Goal: Check status: Check status

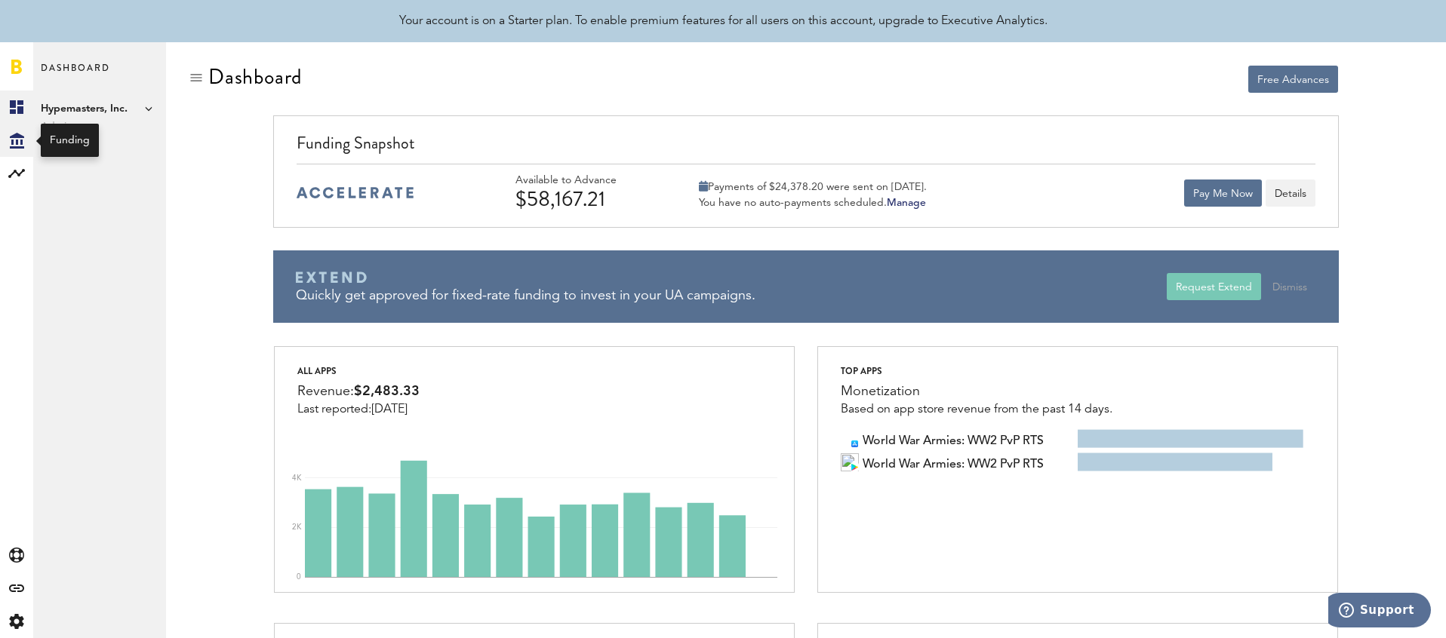
click at [23, 146] on icon "Created with Sketch." at bounding box center [17, 141] width 14 height 16
click at [118, 202] on link "Invoices" at bounding box center [99, 206] width 133 height 33
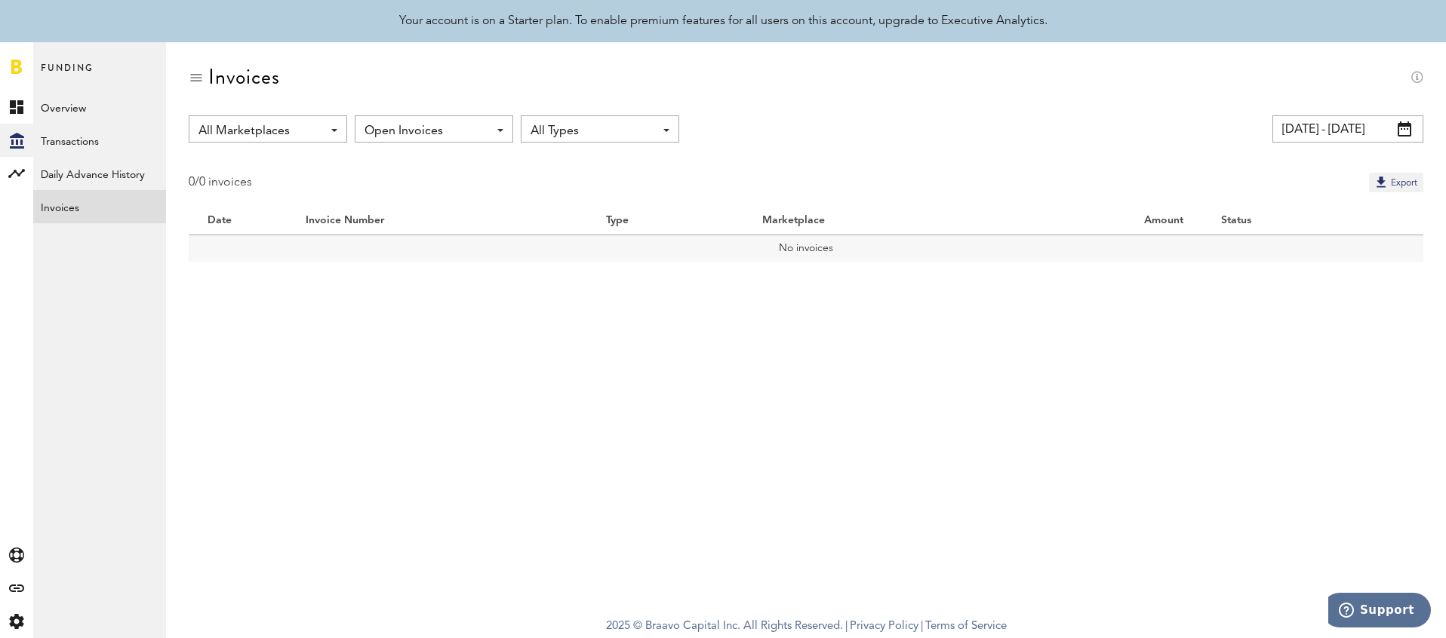
click at [408, 129] on span "Open Invoices" at bounding box center [426, 131] width 124 height 26
click at [1329, 134] on input "[DATE] - [DATE]" at bounding box center [1347, 128] width 151 height 27
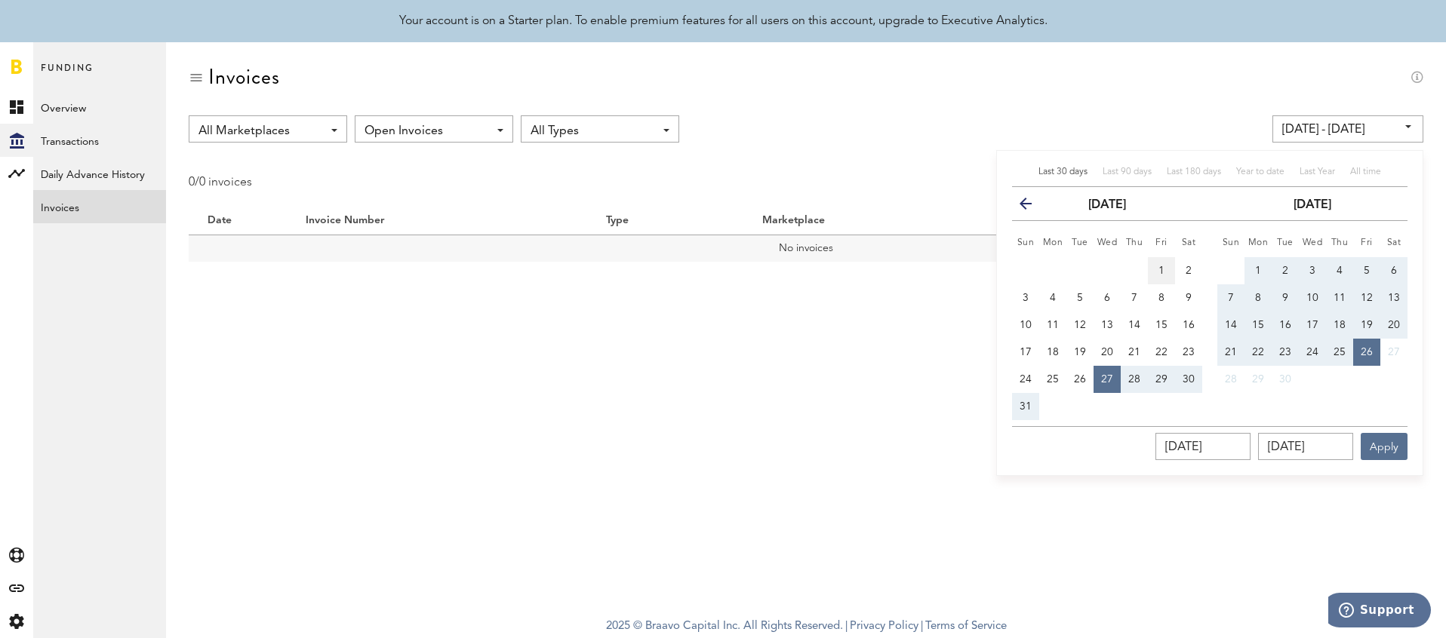
click at [1163, 266] on span "1" at bounding box center [1161, 271] width 6 height 11
type input "[DATE] - [DATE]"
type input "[DATE]"
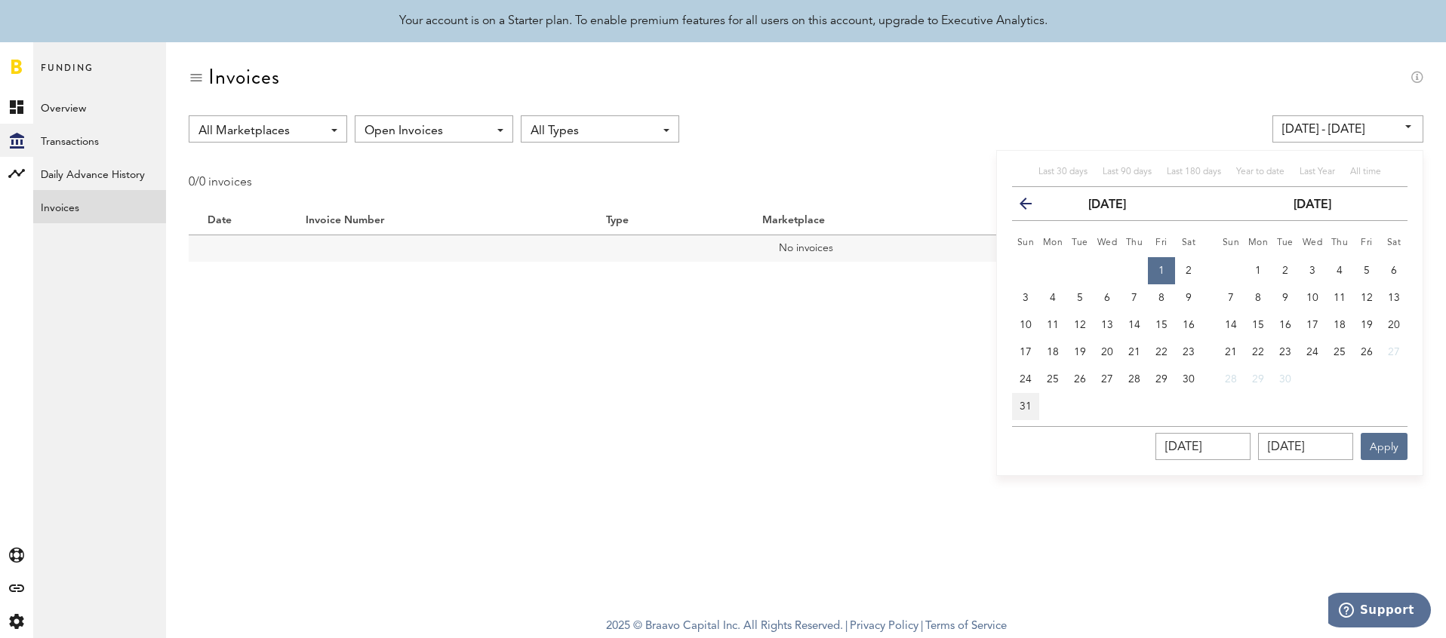
click at [1022, 408] on span "31" at bounding box center [1025, 406] width 12 height 11
type input "[DATE] - [DATE]"
type input "[DATE]"
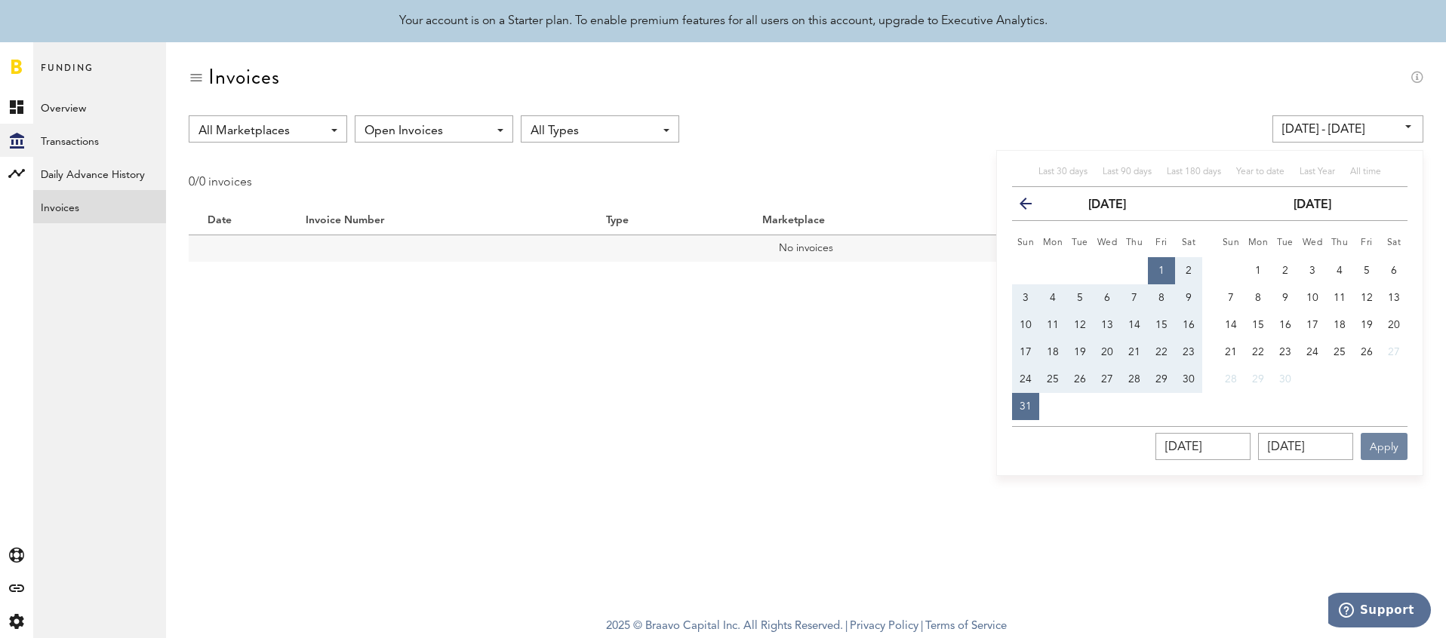
click at [1398, 447] on button "Apply" at bounding box center [1384, 446] width 47 height 27
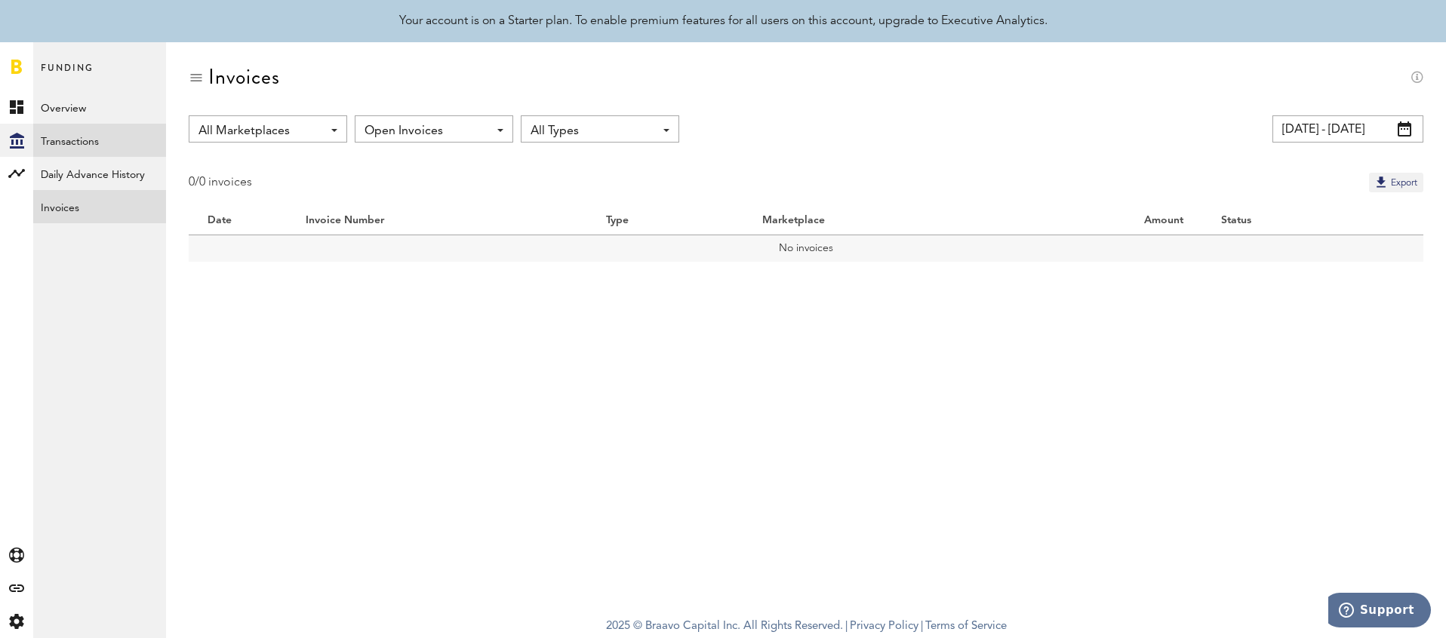
click at [123, 137] on link "Transactions" at bounding box center [99, 140] width 133 height 33
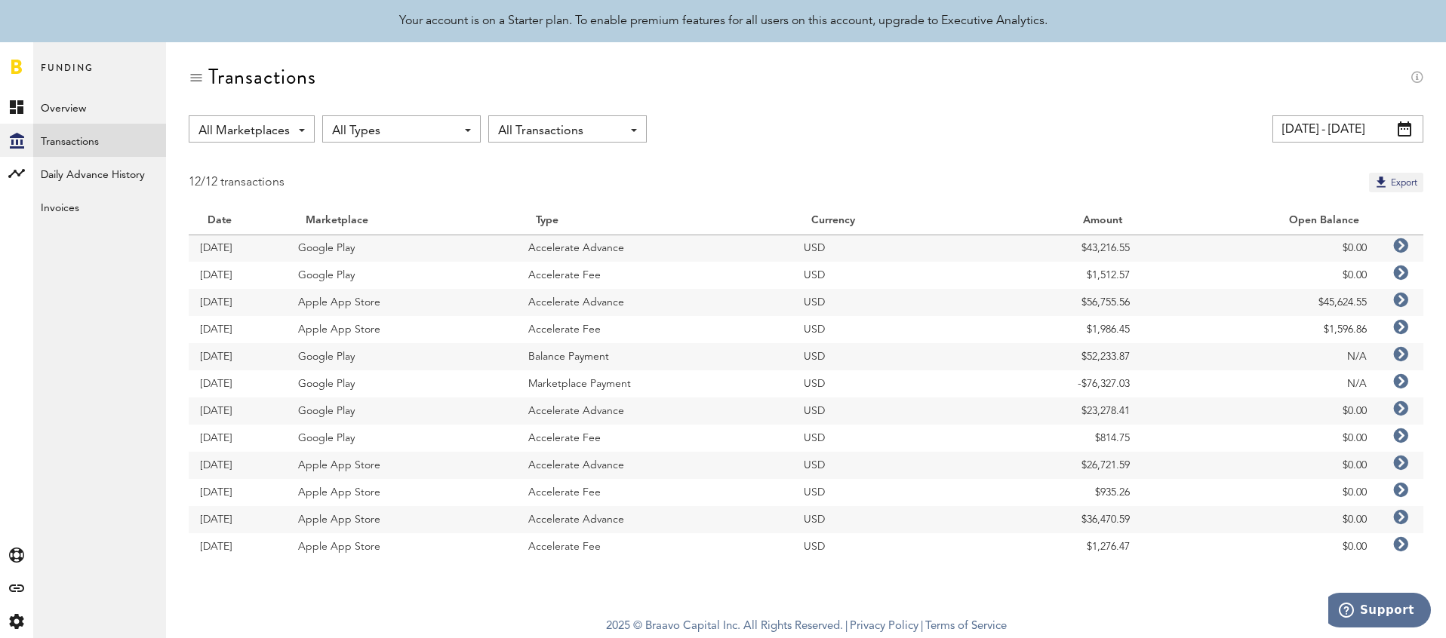
click at [1408, 130] on span at bounding box center [1405, 128] width 14 height 15
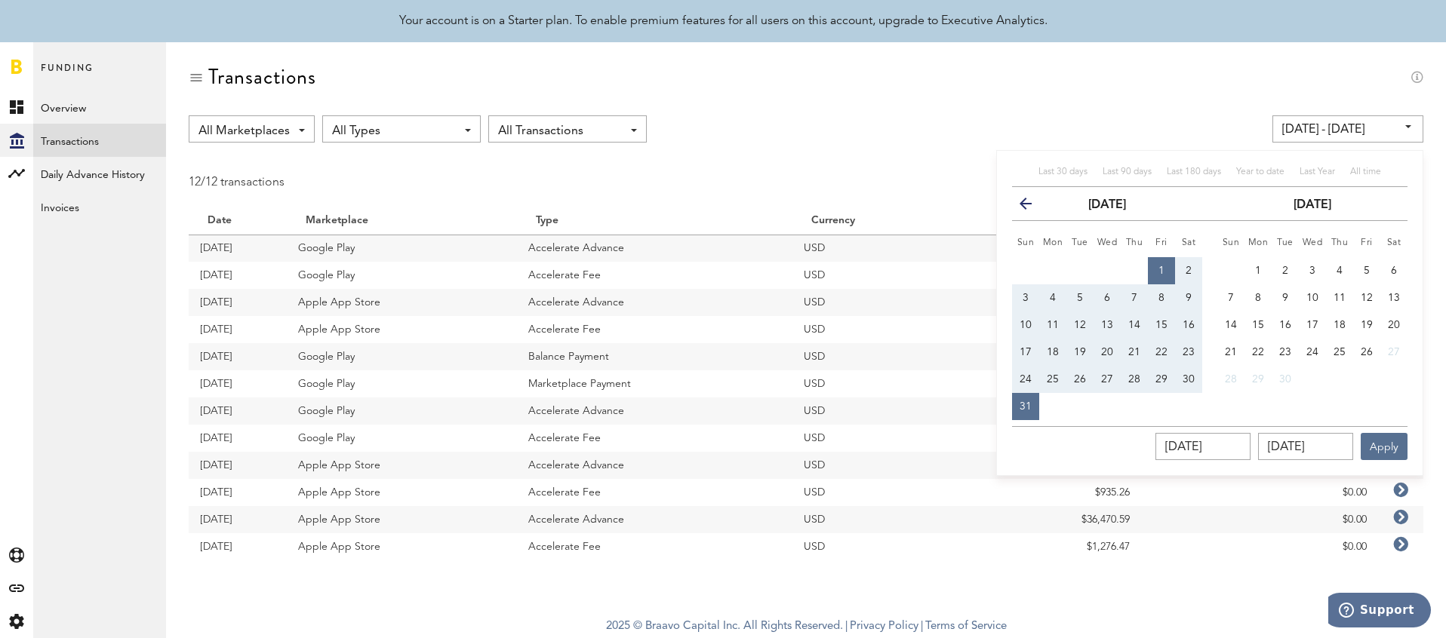
click at [1169, 262] on button "1" at bounding box center [1161, 270] width 27 height 27
type input "[DATE] - [DATE]"
type input "[DATE]"
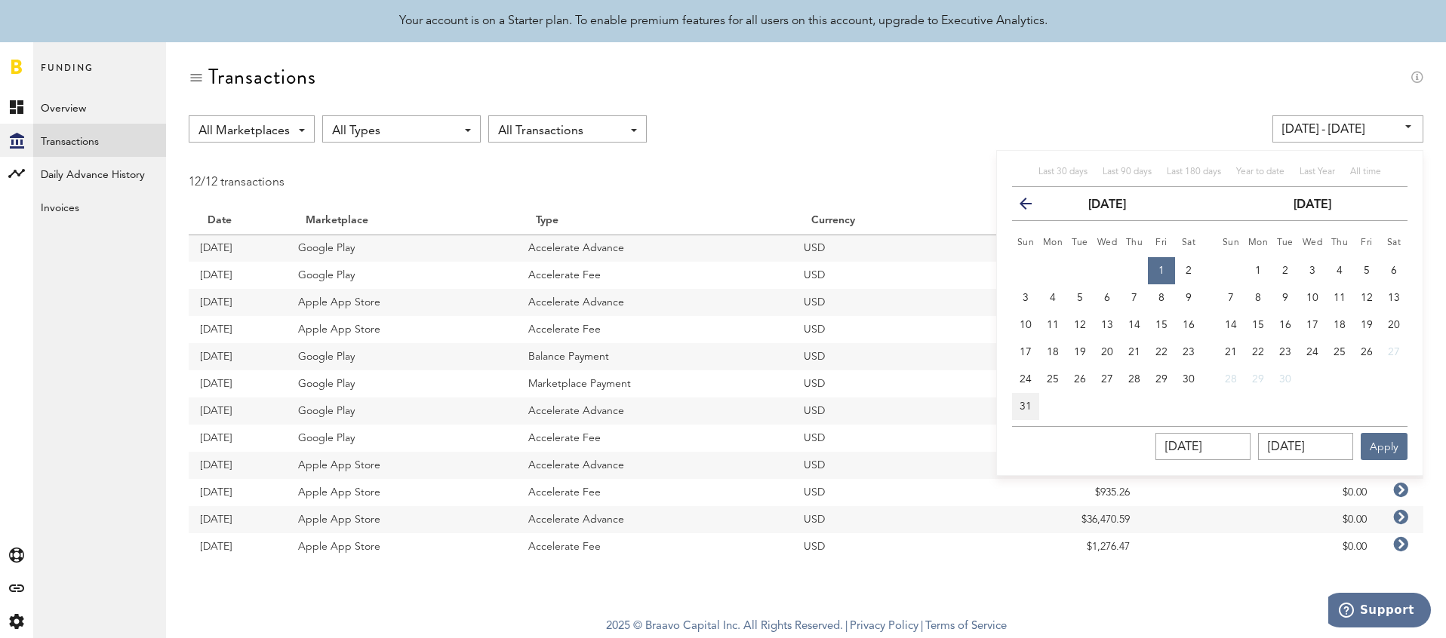
click at [1029, 412] on button "31" at bounding box center [1025, 406] width 27 height 27
type input "[DATE] - [DATE]"
type input "[DATE]"
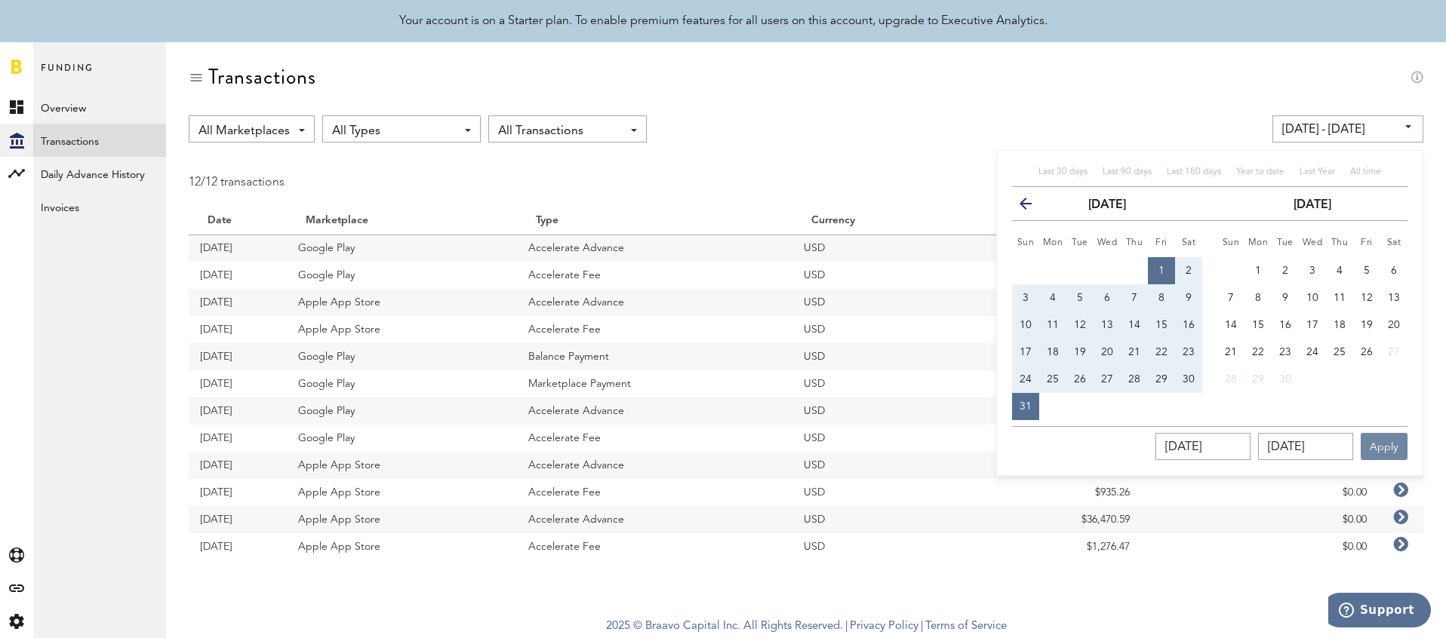
click at [1390, 454] on button "Apply" at bounding box center [1384, 446] width 47 height 27
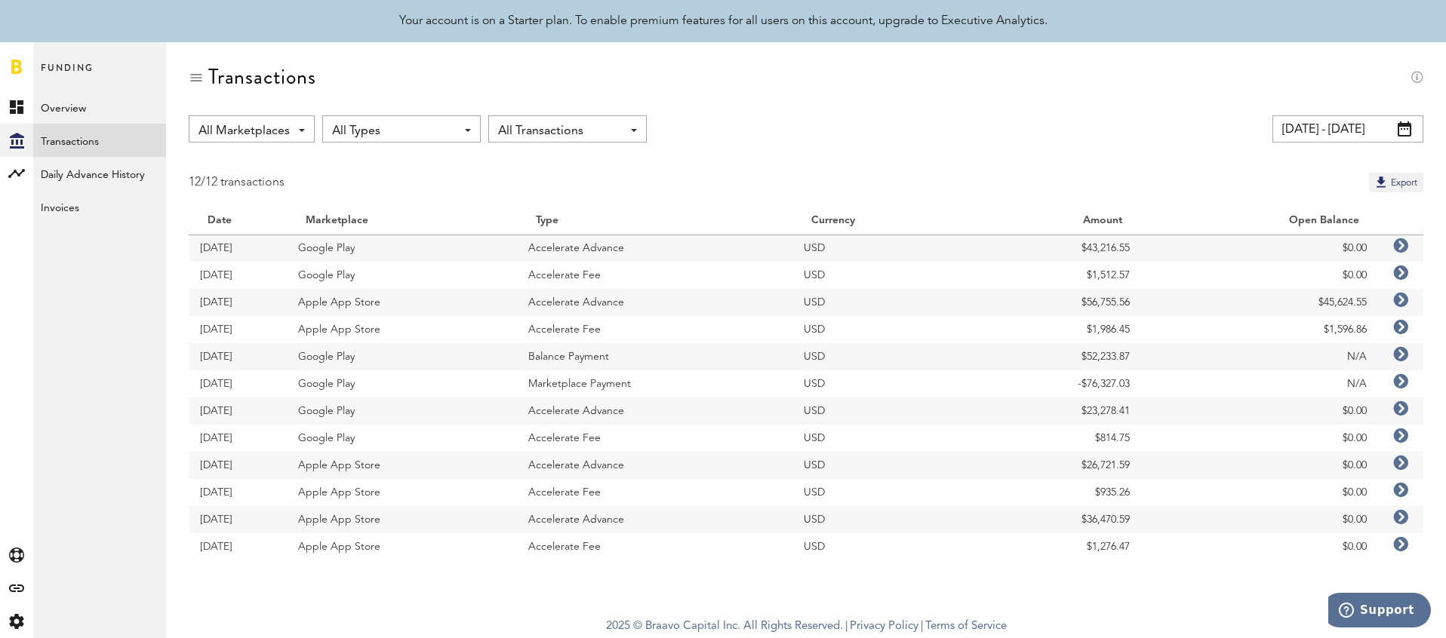
click at [1403, 520] on icon at bounding box center [1400, 517] width 15 height 15
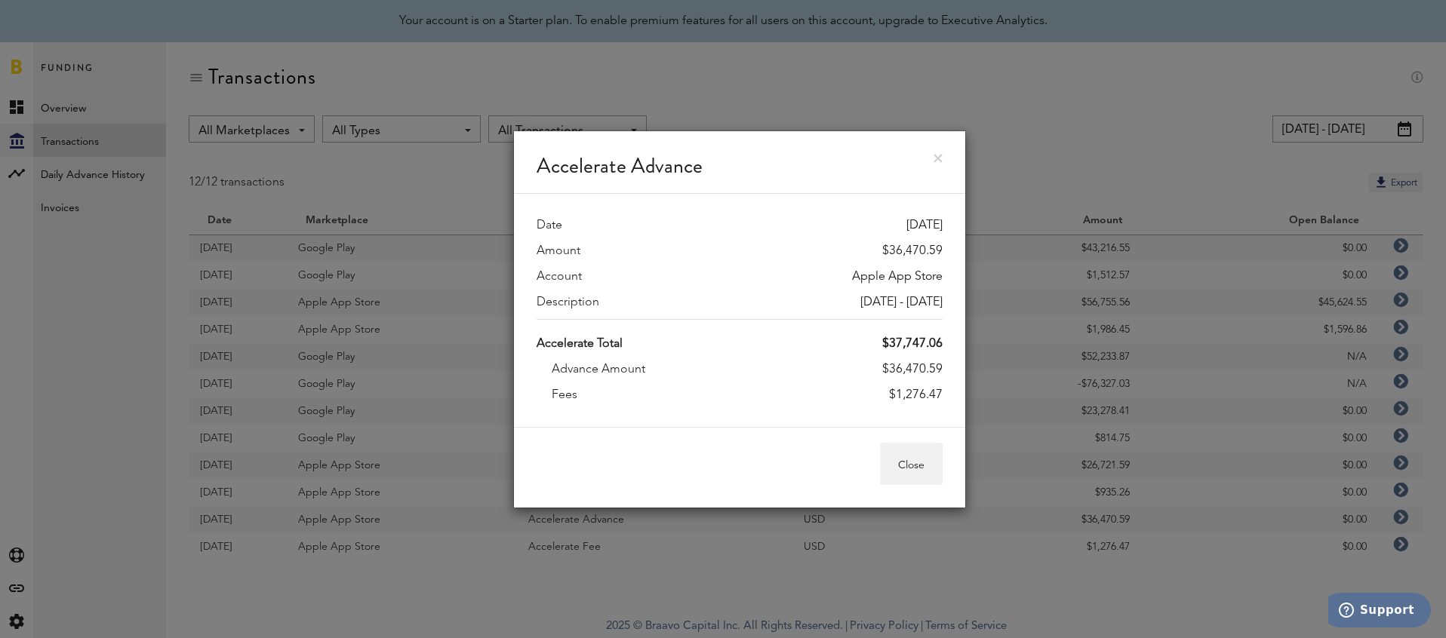
drag, startPoint x: 885, startPoint y: 364, endPoint x: 973, endPoint y: 364, distance: 88.3
click at [973, 364] on div "Accelerate Advance Date [DATE] Amount $36,470.59 Account Apple App Store Descri…" at bounding box center [739, 319] width 1413 height 638
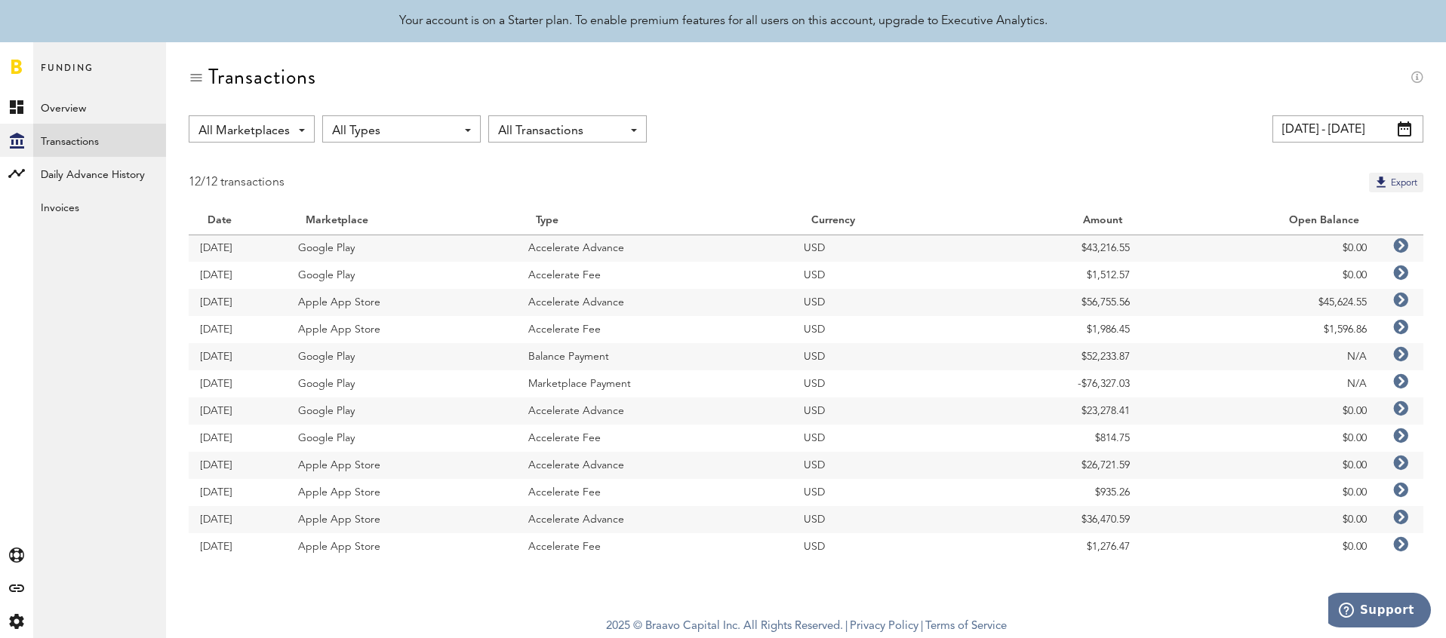
copy div "36,470.59"
click at [561, 133] on span "All Transactions" at bounding box center [560, 131] width 124 height 26
click at [365, 137] on span "All Types" at bounding box center [394, 131] width 124 height 26
click at [255, 108] on div "Transactions" at bounding box center [806, 90] width 1235 height 51
click at [261, 122] on span "All Marketplaces" at bounding box center [243, 131] width 91 height 26
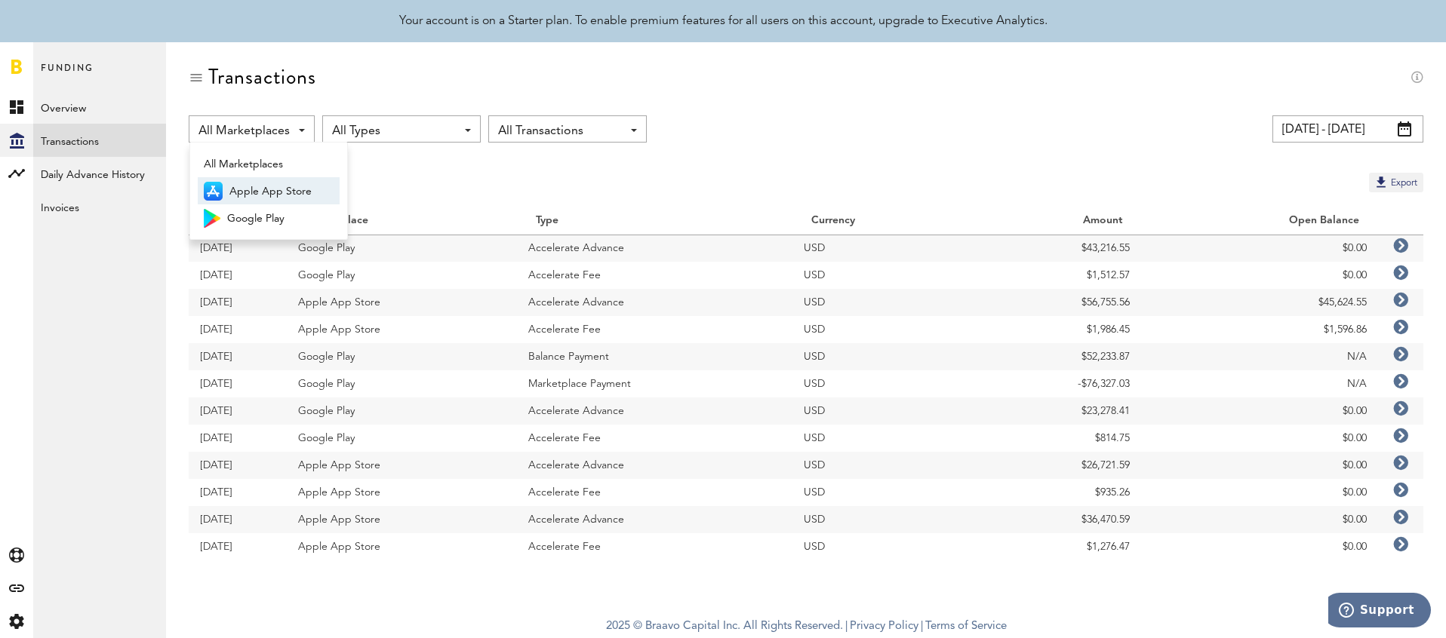
click at [333, 192] on span "Apple App Store" at bounding box center [281, 192] width 104 height 26
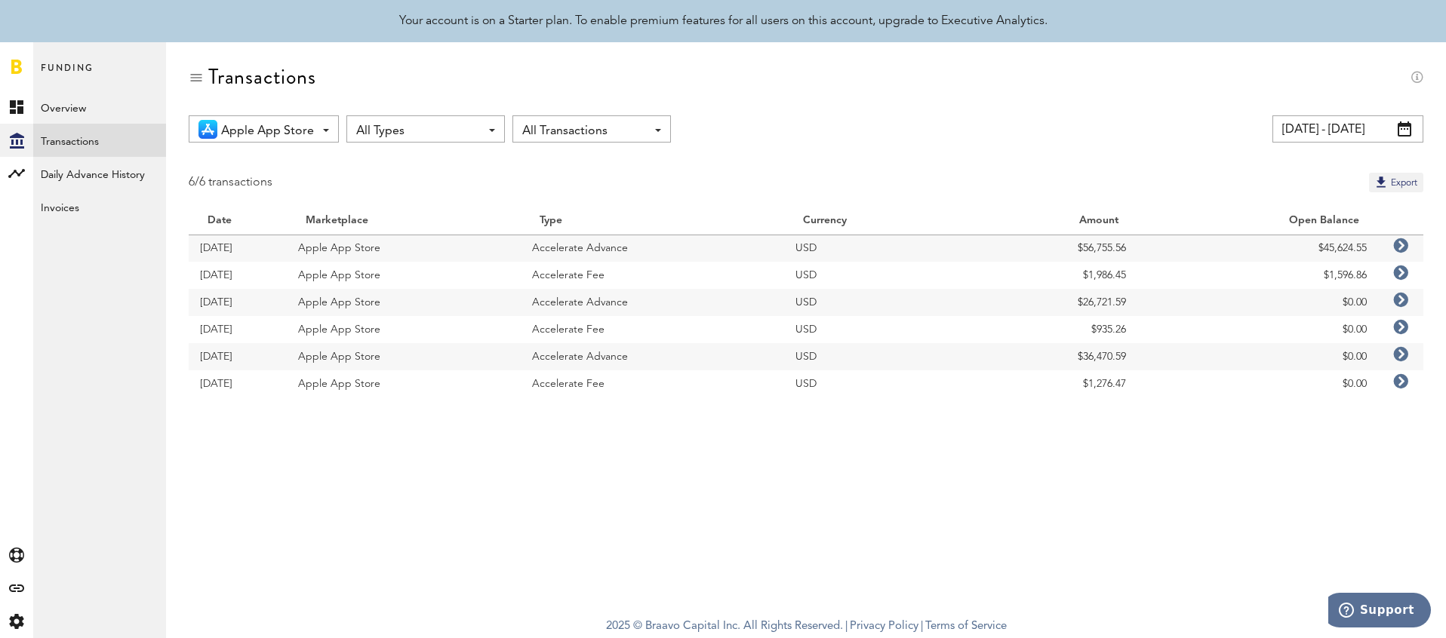
click at [1402, 248] on icon at bounding box center [1400, 245] width 15 height 15
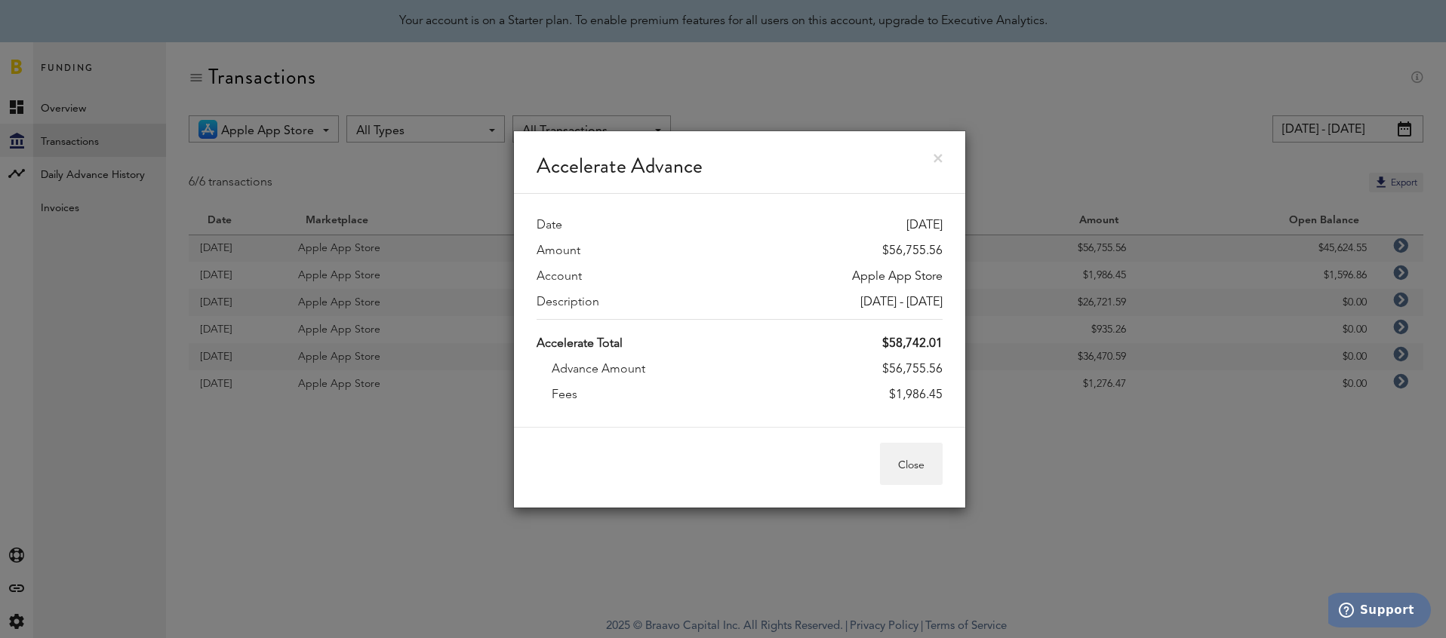
click at [939, 147] on div "Accelerate Advance" at bounding box center [739, 162] width 451 height 63
click at [917, 138] on div "Accelerate Advance" at bounding box center [739, 162] width 451 height 63
click at [938, 152] on div "Accelerate Advance" at bounding box center [739, 162] width 451 height 63
click at [933, 157] on link at bounding box center [937, 158] width 9 height 9
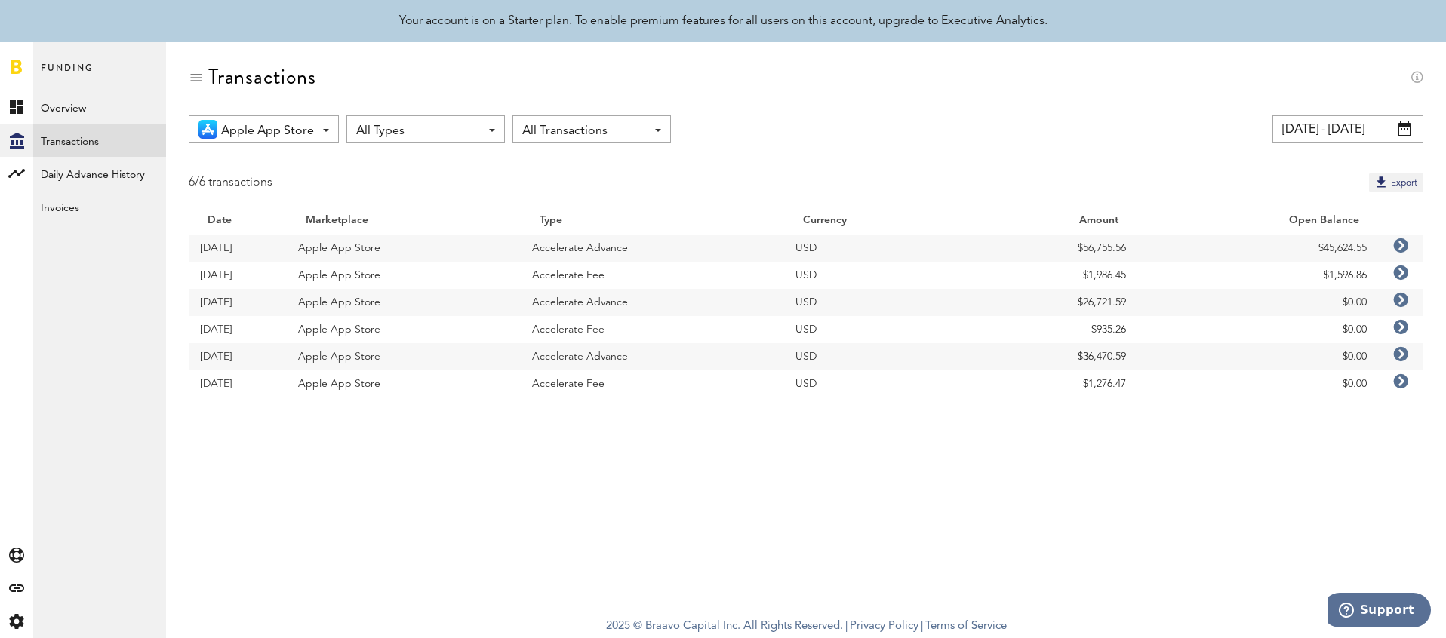
click at [1391, 126] on input "[DATE] - [DATE]" at bounding box center [1347, 128] width 151 height 27
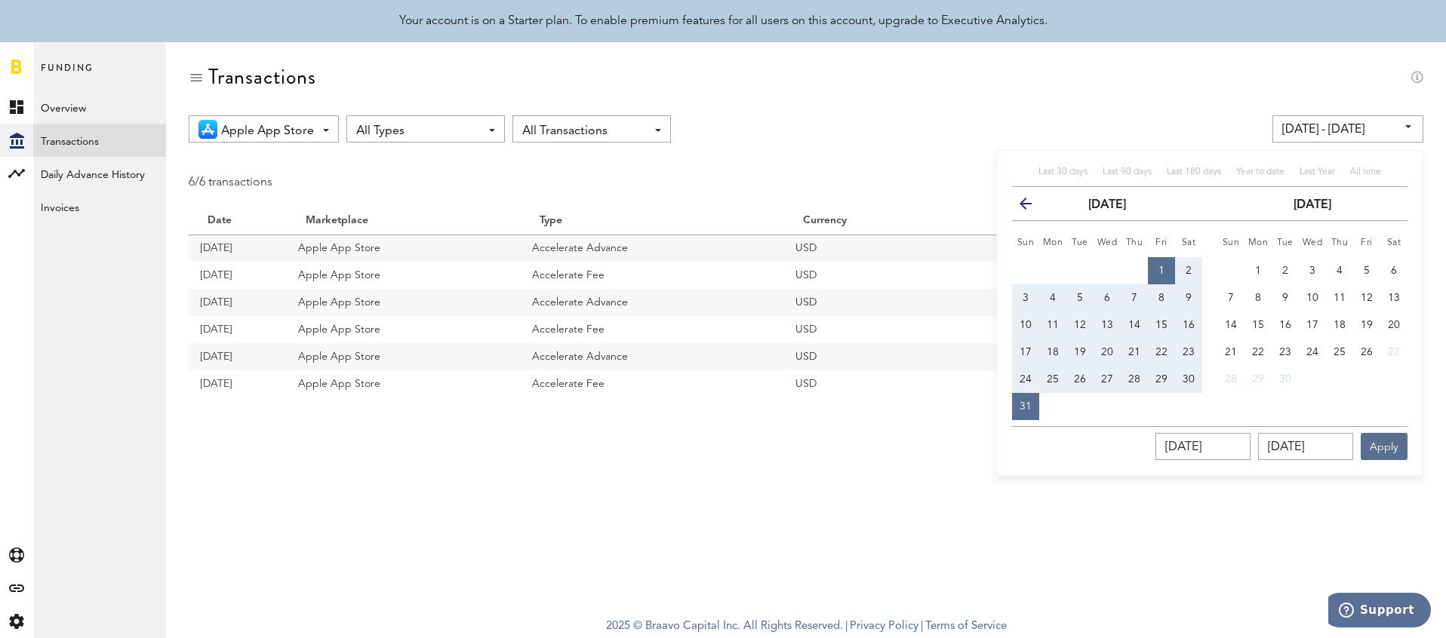
click at [1158, 267] on span "1" at bounding box center [1161, 271] width 6 height 11
type input "[DATE] - [DATE]"
type input "[DATE]"
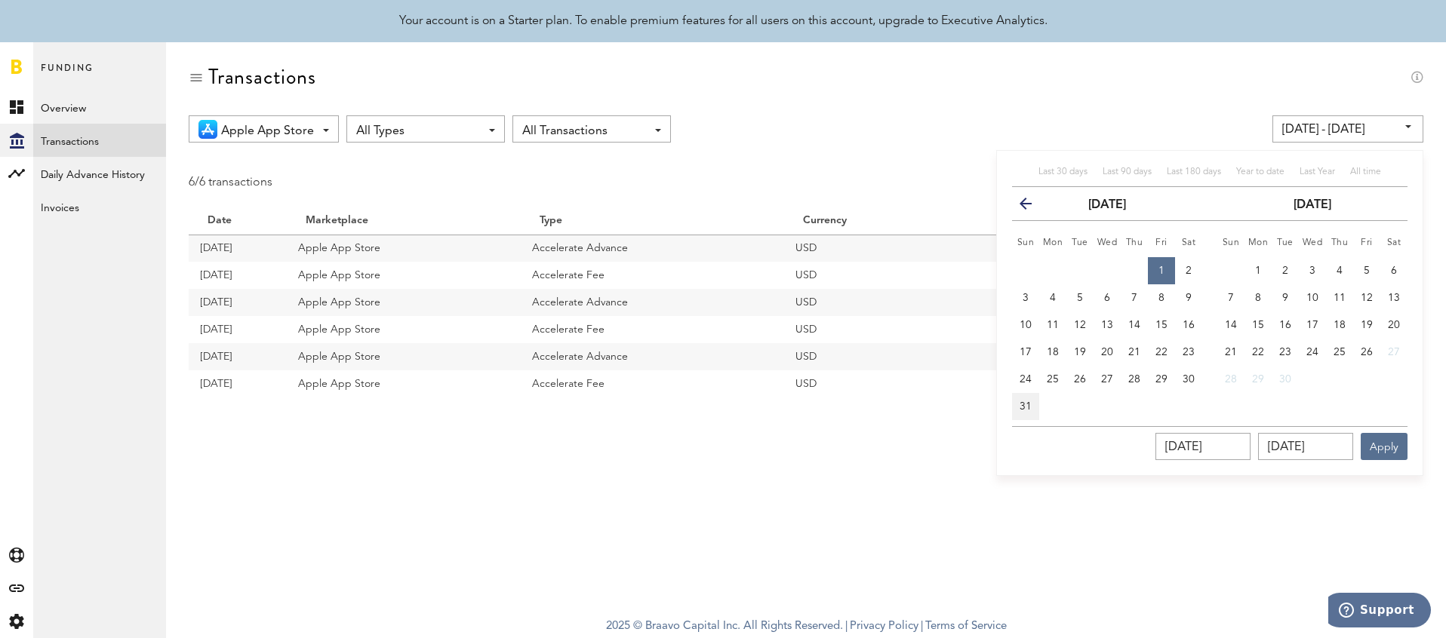
click at [1029, 407] on span "31" at bounding box center [1025, 406] width 12 height 11
type input "[DATE] - [DATE]"
type input "[DATE]"
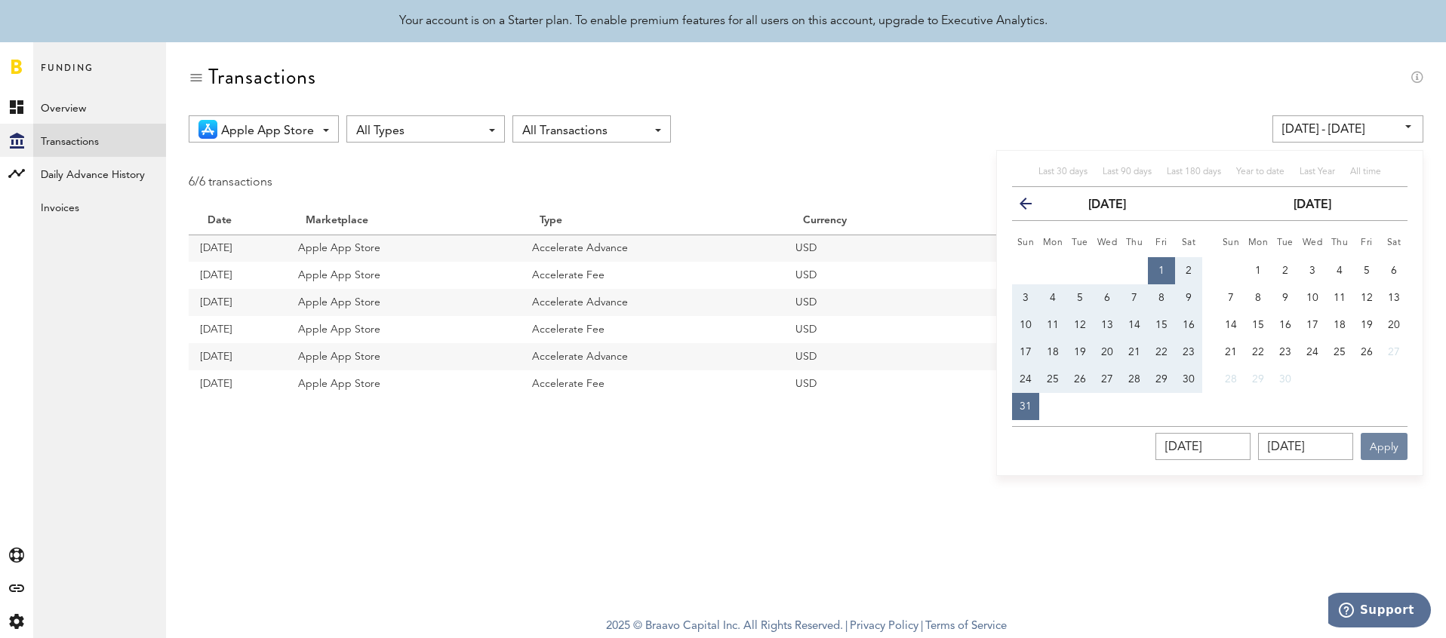
click at [1393, 441] on button "Apply" at bounding box center [1384, 446] width 47 height 27
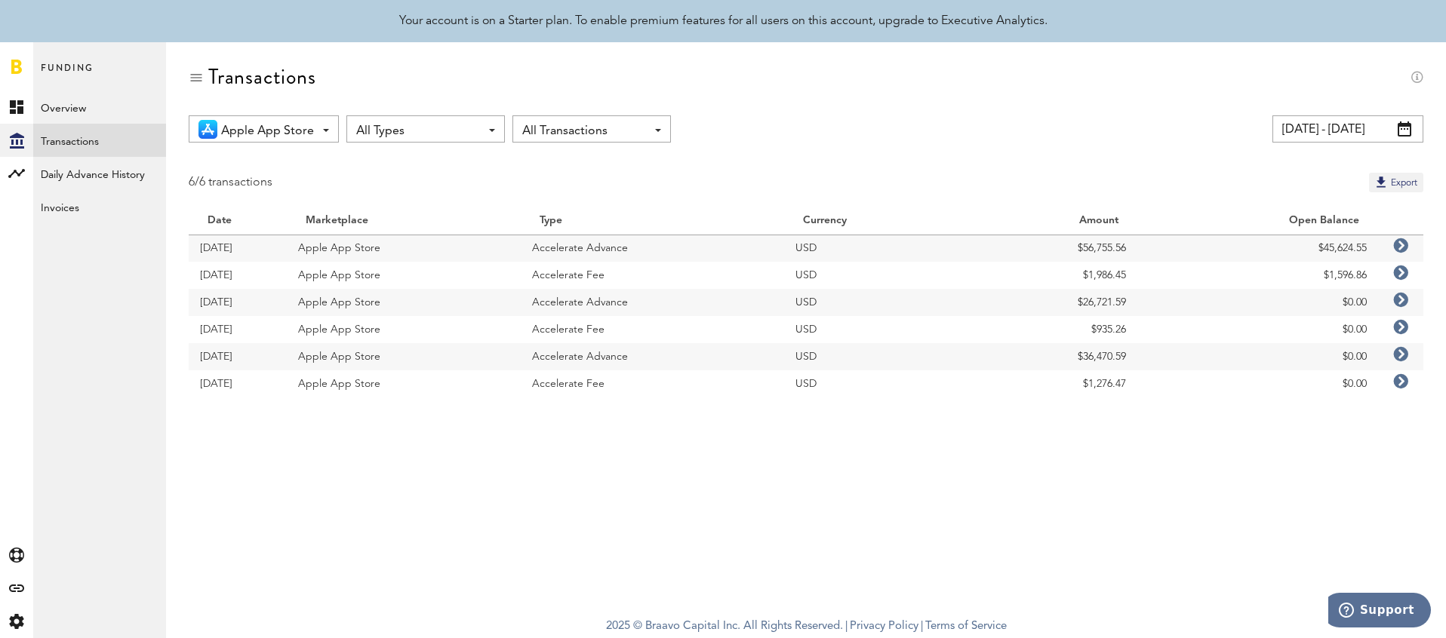
click at [1402, 355] on icon at bounding box center [1400, 354] width 15 height 15
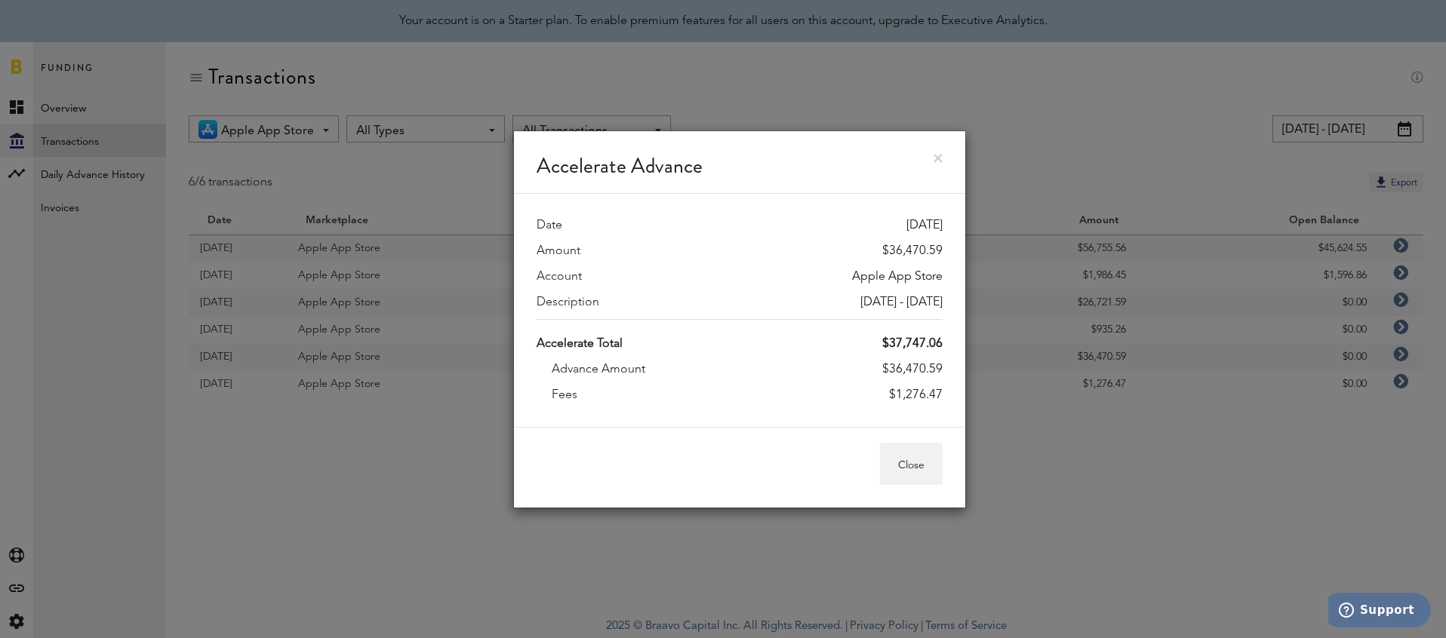
drag, startPoint x: 890, startPoint y: 369, endPoint x: 950, endPoint y: 369, distance: 60.4
click at [950, 369] on div "Date [DATE] Amount $36,470.59 Account Apple App Store Description [DATE] - [DAT…" at bounding box center [739, 310] width 451 height 233
copy div "36,470.59"
click at [1349, 369] on div "Accelerate Advance Date [DATE] Amount $36,470.59 Account Apple App Store Descri…" at bounding box center [739, 319] width 1413 height 638
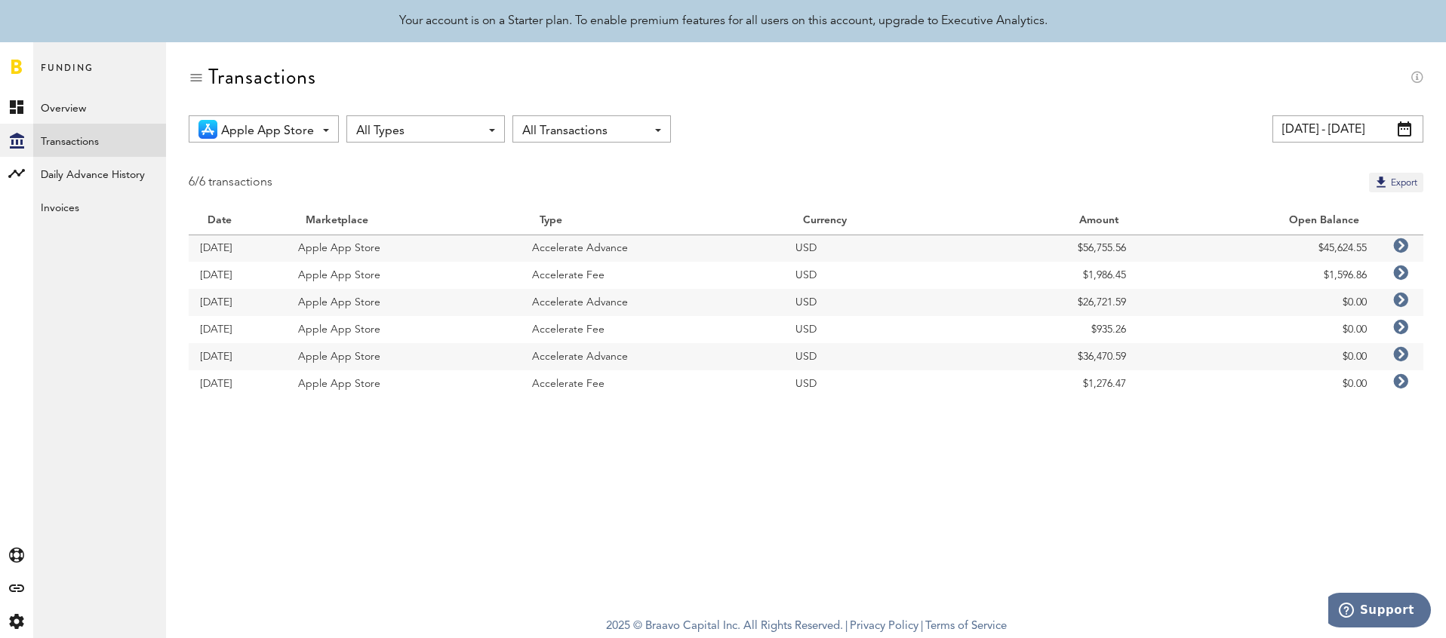
click at [1402, 327] on icon at bounding box center [1400, 327] width 15 height 15
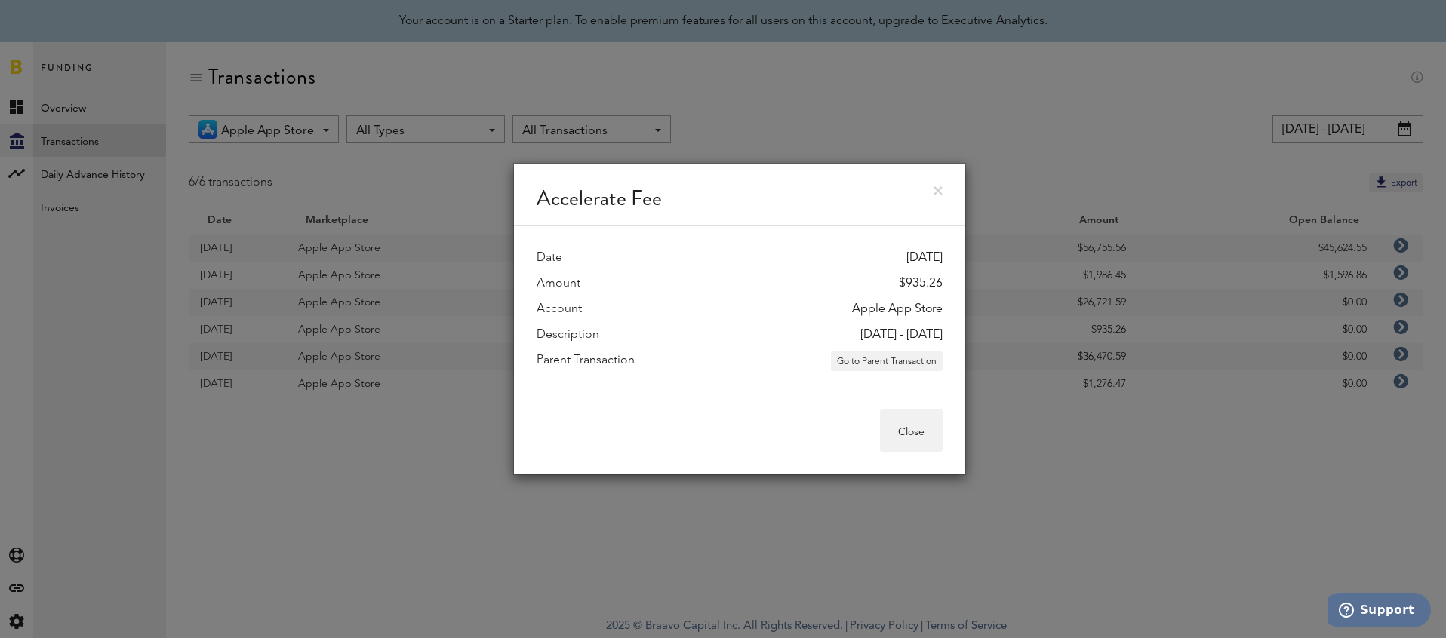
click at [1403, 327] on div "Accelerate Fee Date [DATE] Amount $935.26 Account Apple App Store Description […" at bounding box center [739, 319] width 1413 height 638
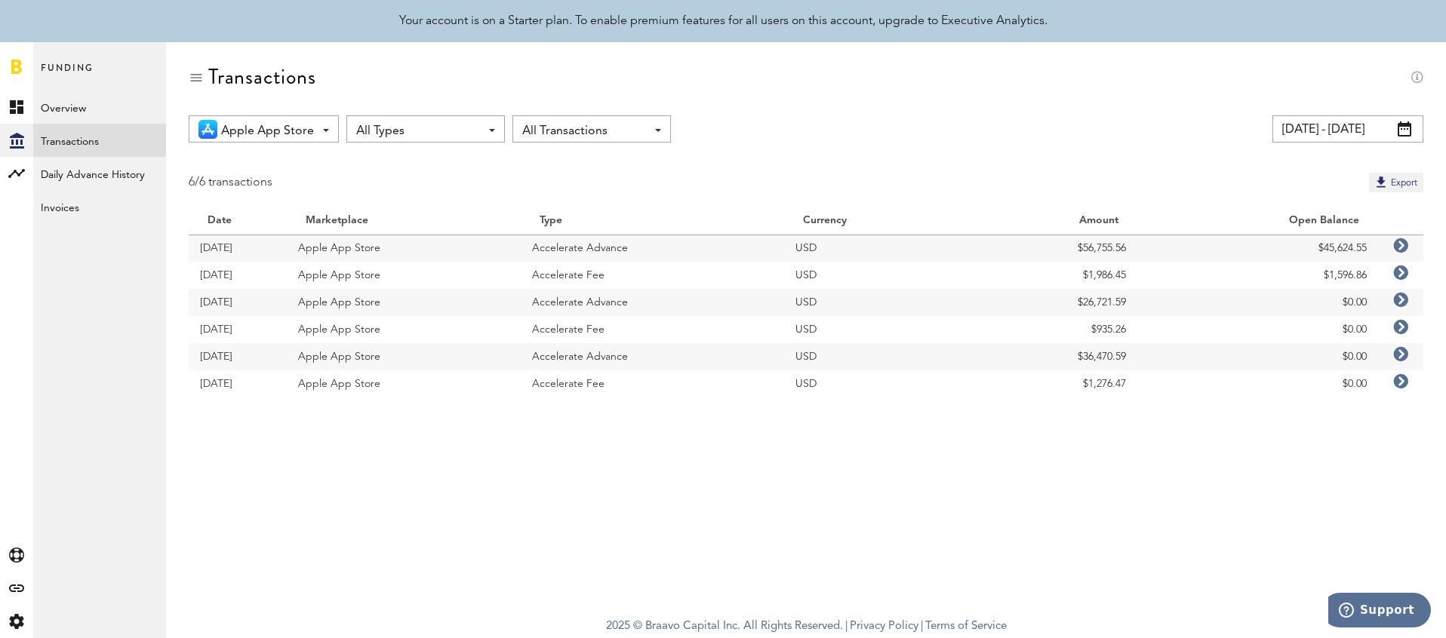
click at [1407, 301] on icon at bounding box center [1400, 300] width 15 height 15
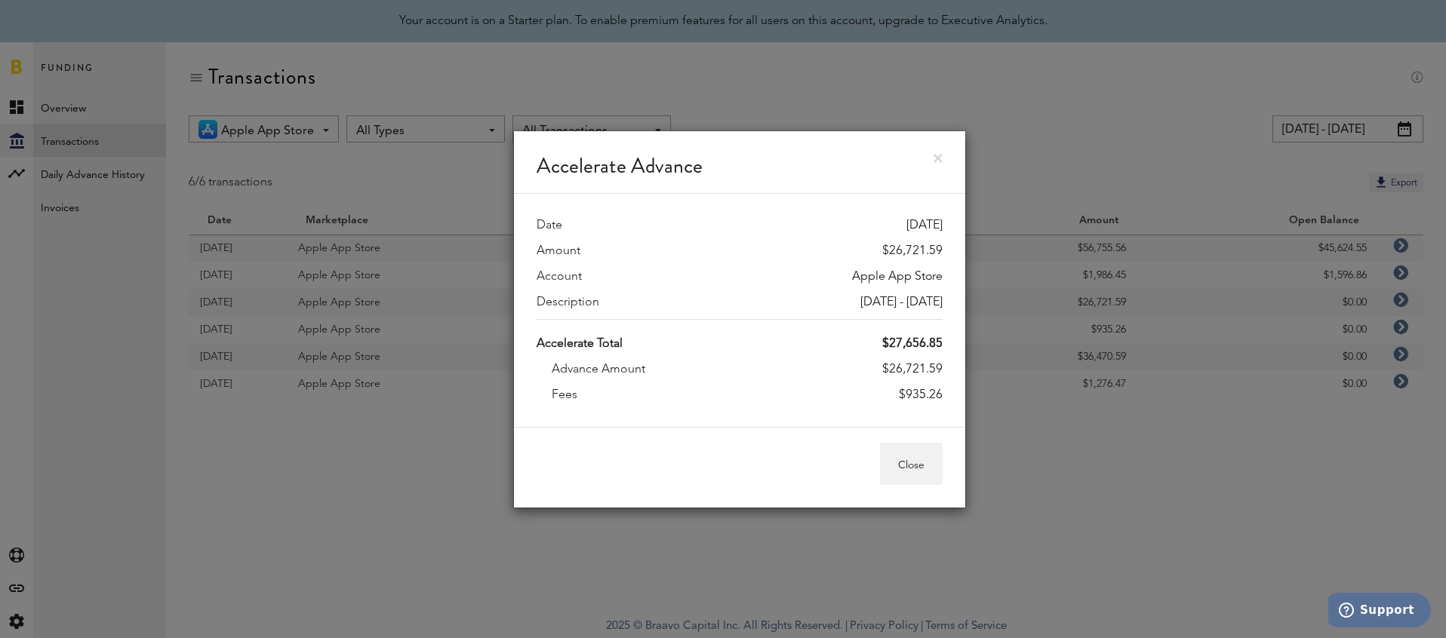
drag, startPoint x: 890, startPoint y: 370, endPoint x: 948, endPoint y: 369, distance: 57.4
click at [948, 369] on div "Date [DATE] Amount $26,721.59 Account Apple App Store Description [DATE] - [DAT…" at bounding box center [739, 310] width 451 height 233
copy div "26,721.59"
click at [918, 471] on button "Close" at bounding box center [911, 464] width 63 height 42
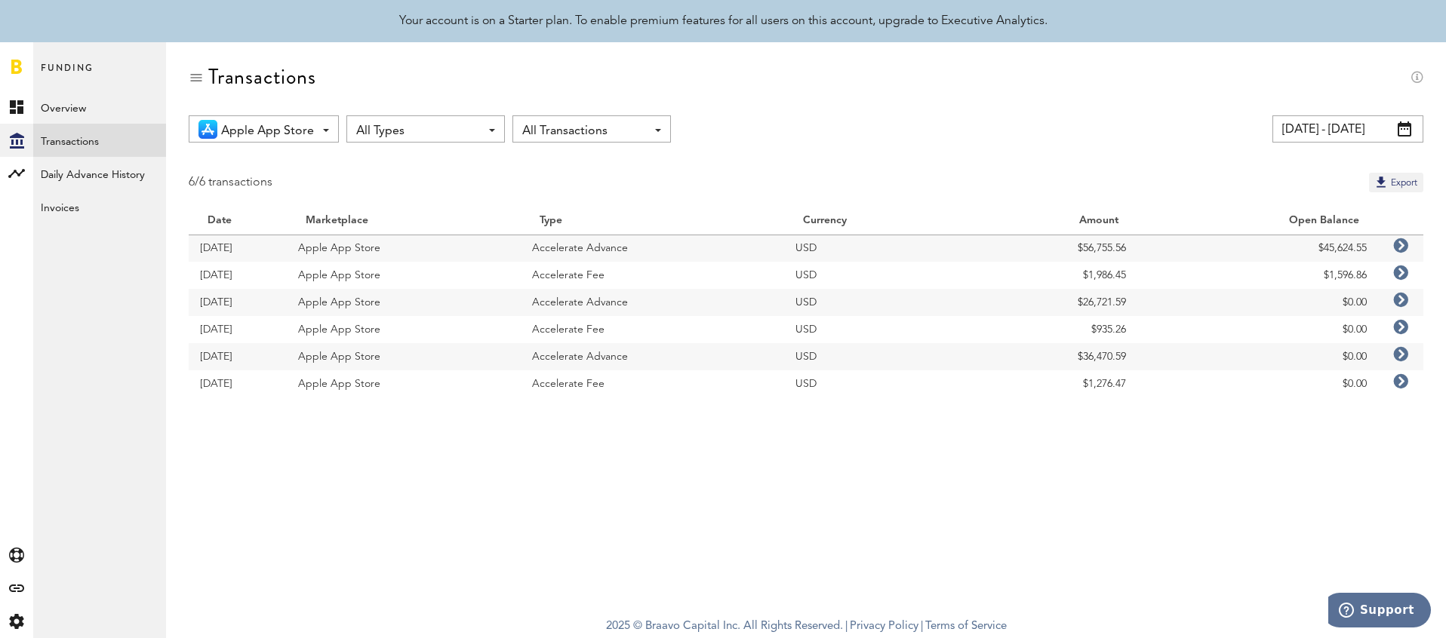
click at [1399, 254] on icon at bounding box center [1400, 245] width 15 height 15
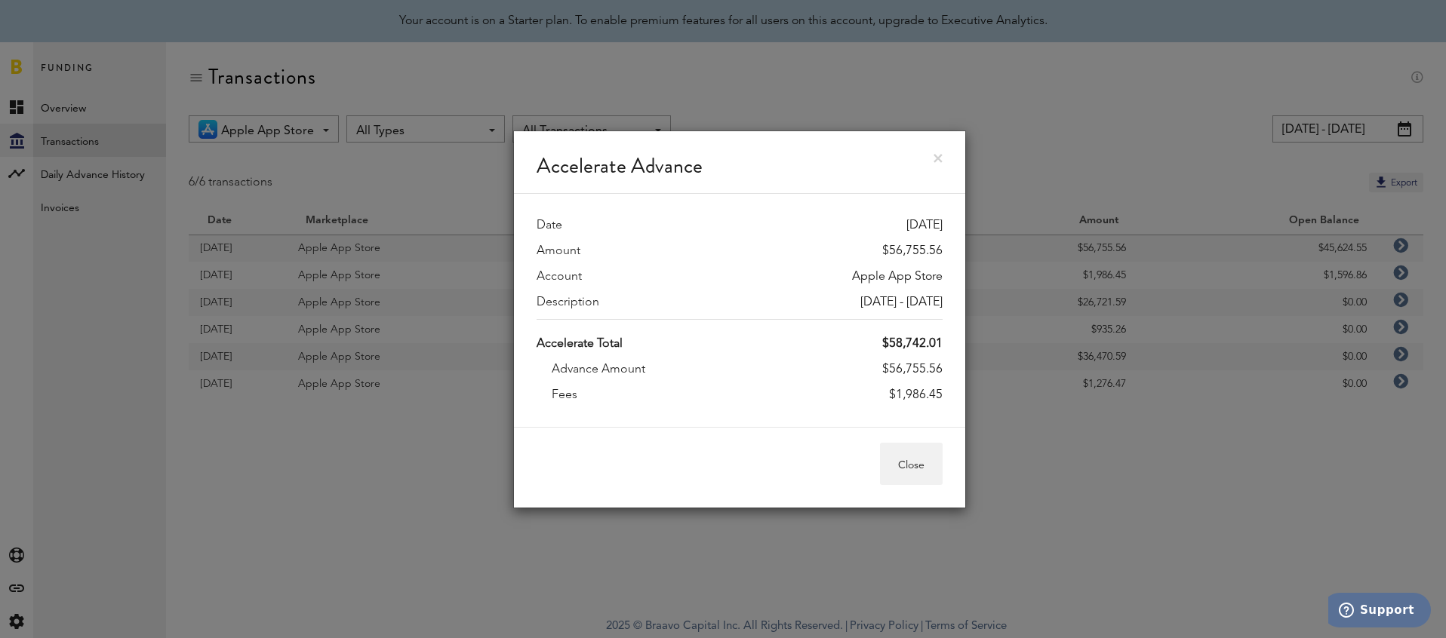
drag, startPoint x: 890, startPoint y: 367, endPoint x: 943, endPoint y: 367, distance: 53.6
click at [944, 367] on div "Date [DATE] Amount $56,755.56 Account Apple App Store Description [DATE] - [DAT…" at bounding box center [739, 310] width 451 height 233
copy div "56,755.56"
click at [891, 441] on div "Close" at bounding box center [739, 467] width 451 height 81
click at [902, 470] on button "Close" at bounding box center [911, 464] width 63 height 42
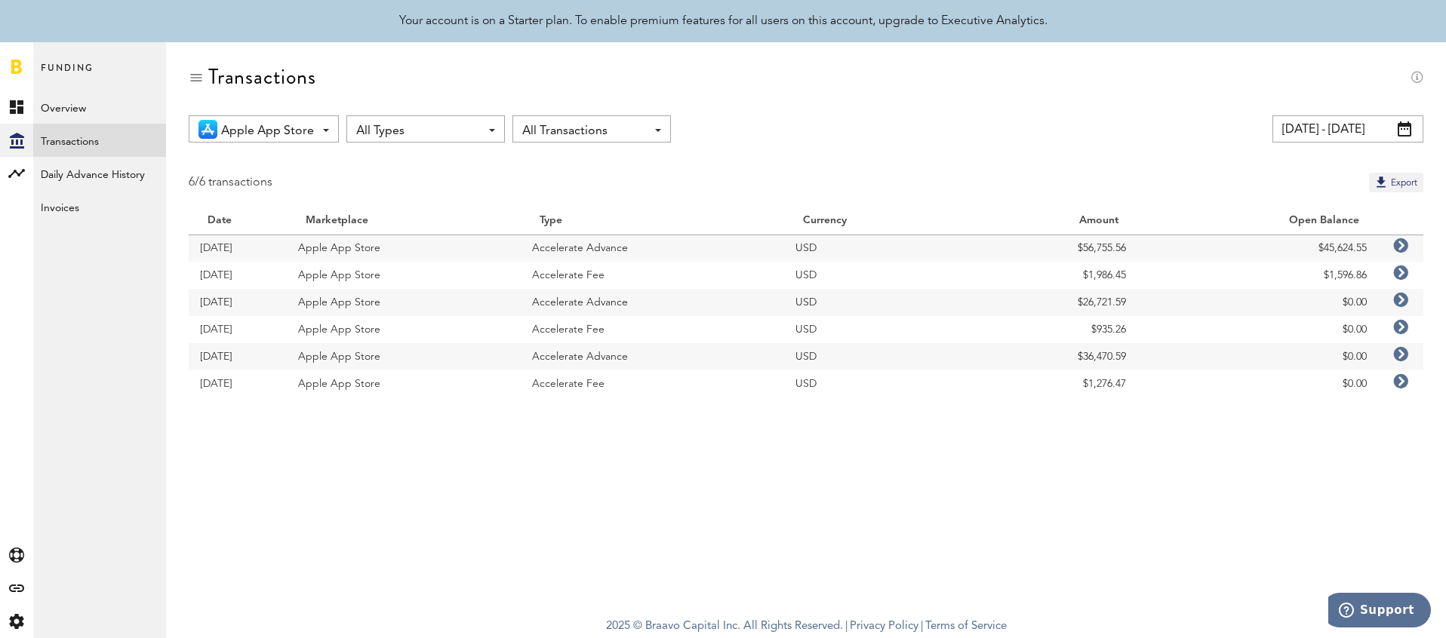
click at [604, 122] on span "All Transactions" at bounding box center [584, 131] width 124 height 26
click at [375, 131] on span "All Types" at bounding box center [418, 131] width 124 height 26
click at [278, 111] on div "Transactions" at bounding box center [806, 90] width 1235 height 51
click at [285, 119] on span "Apple App Store" at bounding box center [267, 131] width 93 height 26
click at [302, 220] on span "Google Play" at bounding box center [280, 219] width 106 height 26
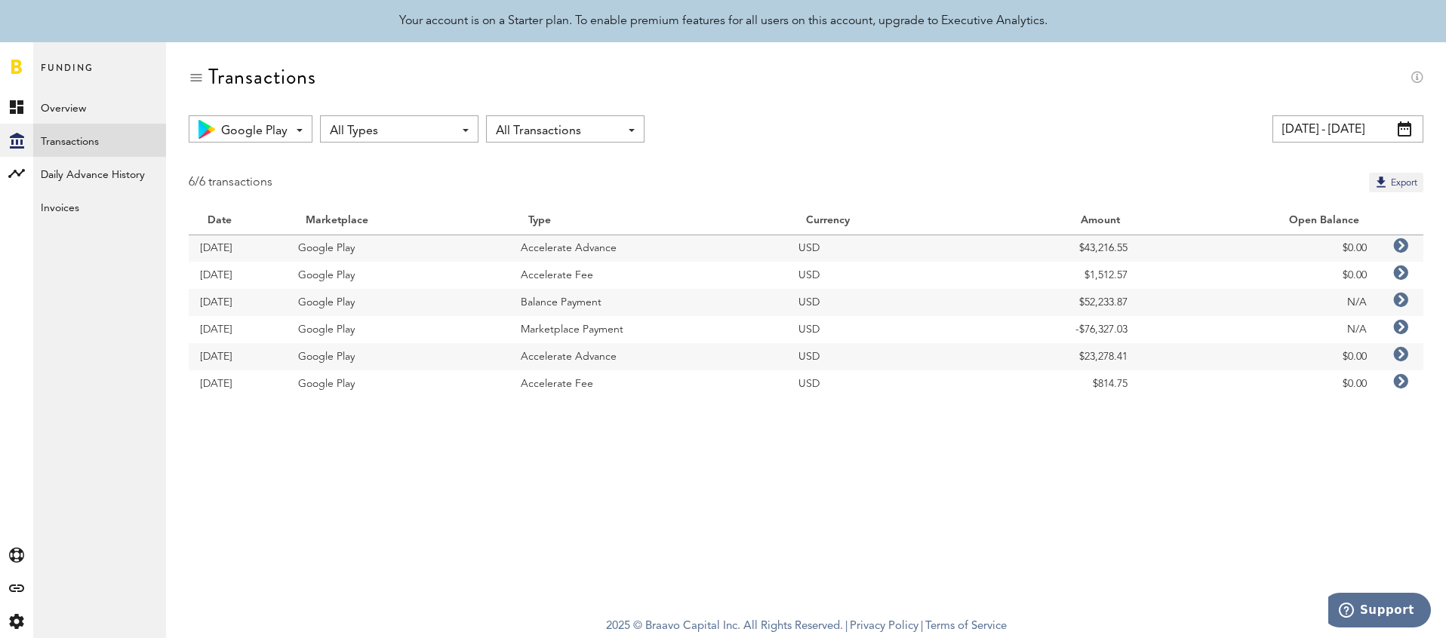
click at [1399, 252] on icon at bounding box center [1400, 245] width 15 height 15
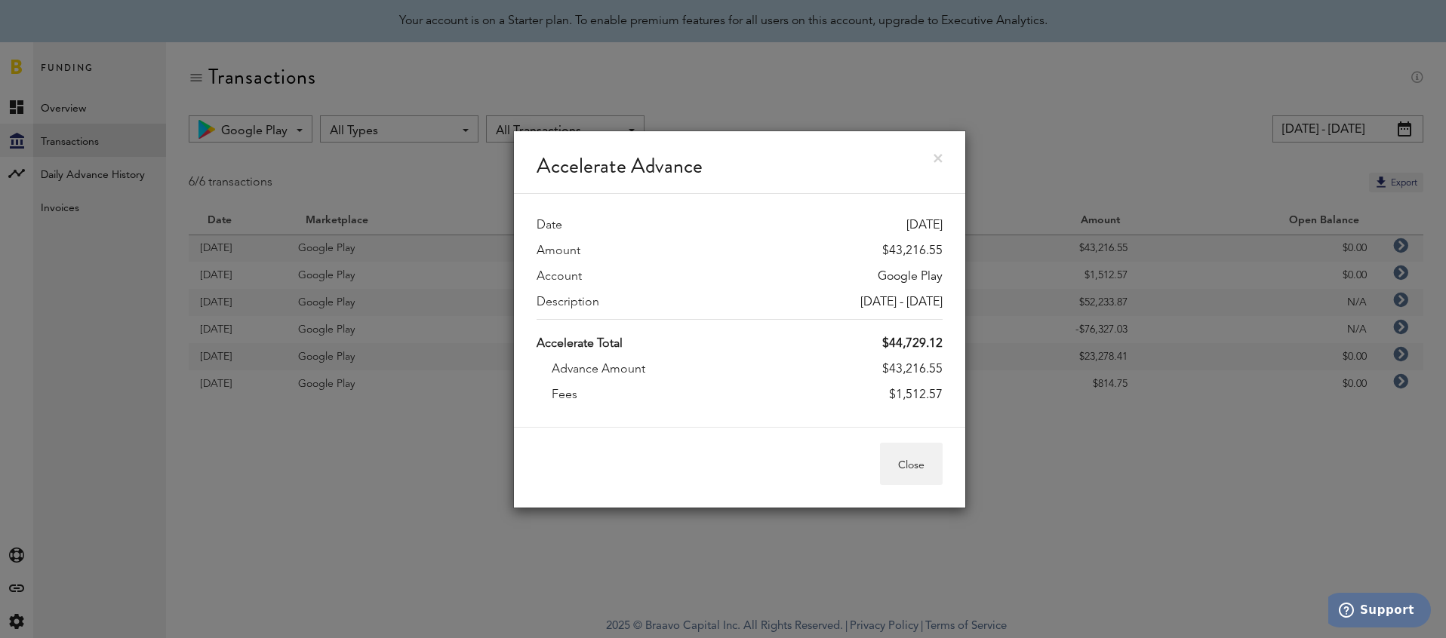
drag, startPoint x: 891, startPoint y: 368, endPoint x: 951, endPoint y: 368, distance: 59.6
click at [951, 368] on div "Date [DATE] Amount $43,216.55 Account Google Play Description [DATE] - [DATE] A…" at bounding box center [739, 310] width 451 height 233
copy div "43,216.55"
click at [921, 469] on button "Close" at bounding box center [911, 464] width 63 height 42
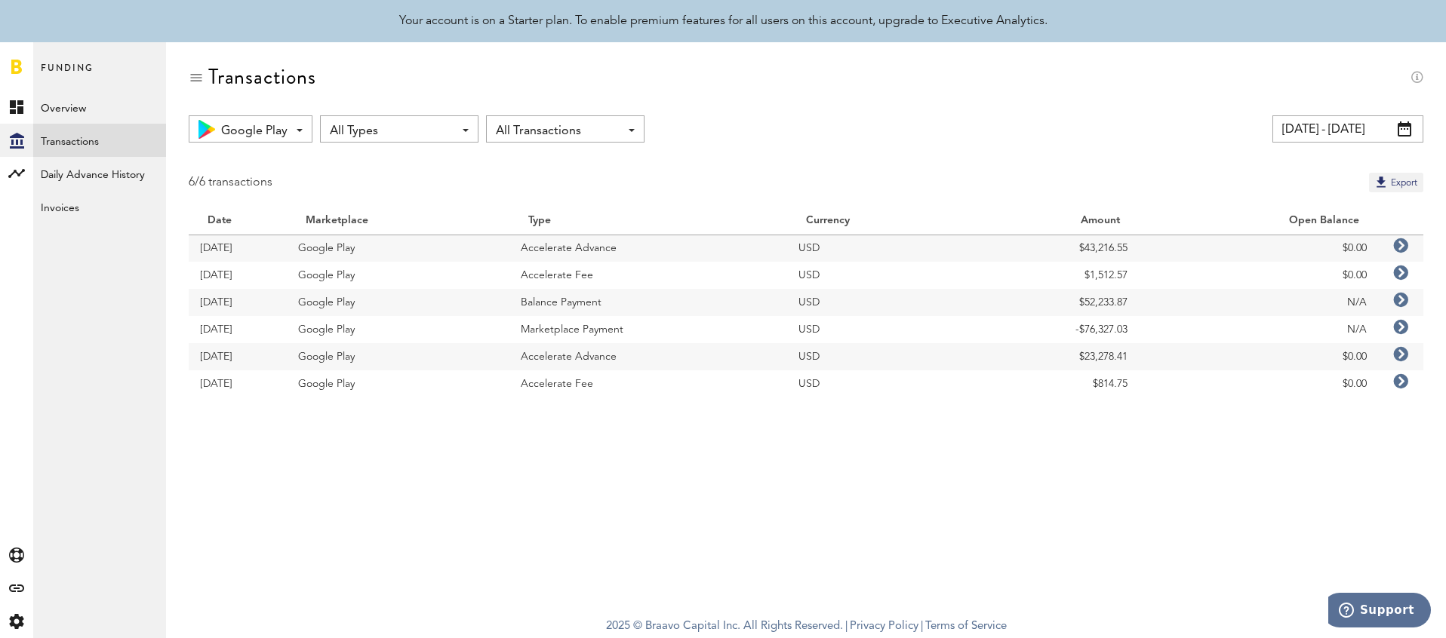
click at [1403, 298] on icon at bounding box center [1400, 300] width 15 height 15
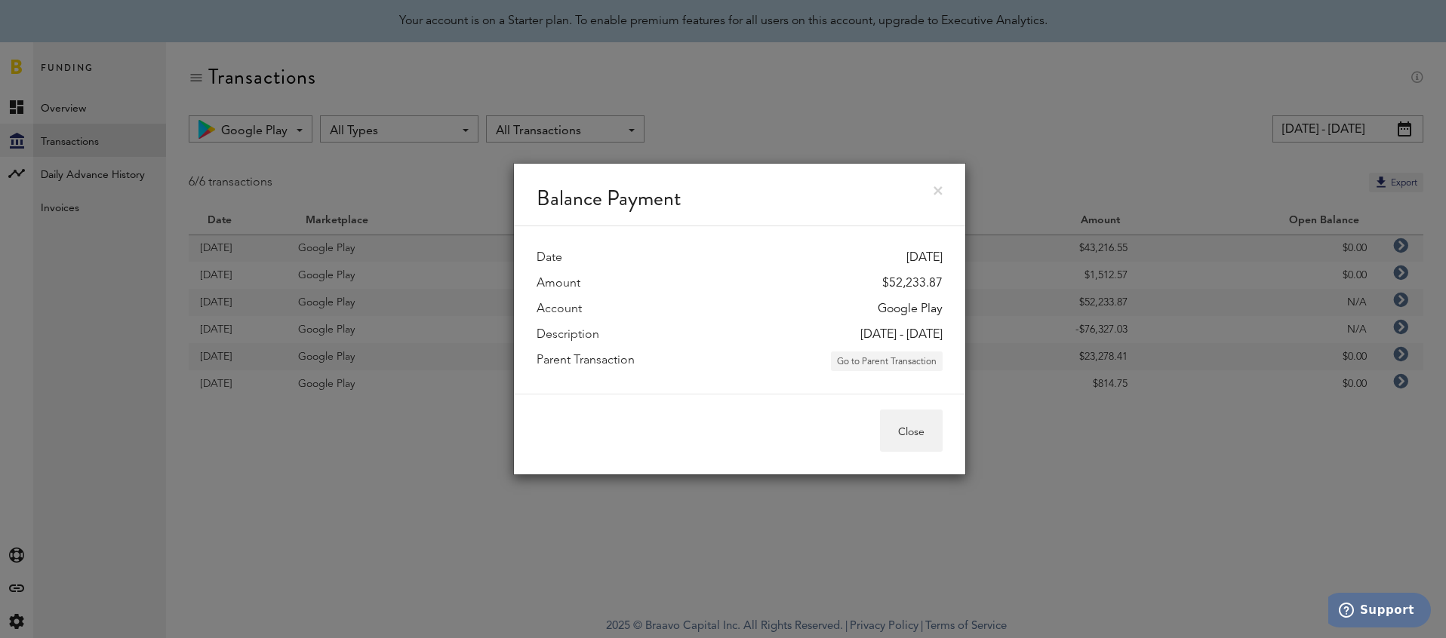
click at [911, 365] on button "Go to Parent Transaction" at bounding box center [887, 362] width 112 height 20
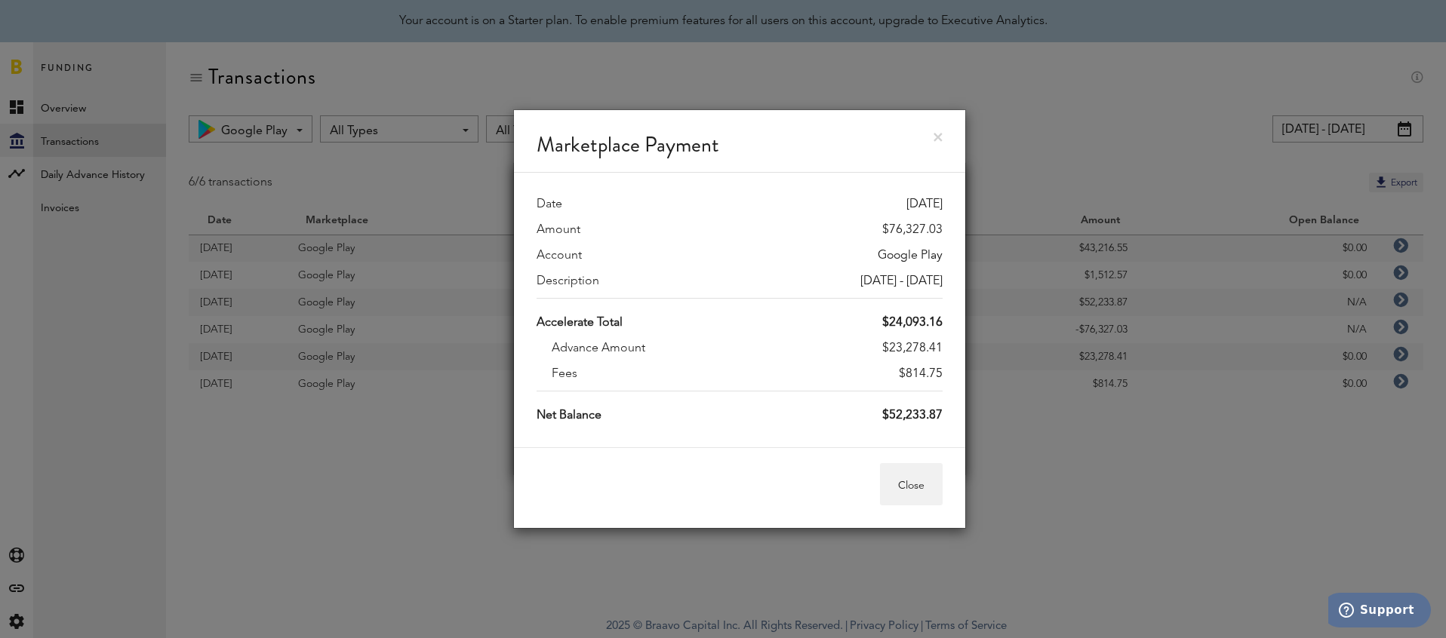
drag, startPoint x: 889, startPoint y: 346, endPoint x: 942, endPoint y: 346, distance: 53.6
click at [942, 346] on div "Date [DATE] Amount $76,327.03 Account Google Play Description [DATE] - [DATE] A…" at bounding box center [739, 310] width 451 height 275
copy div "23,278.41"
click at [906, 504] on button "Close" at bounding box center [911, 484] width 63 height 42
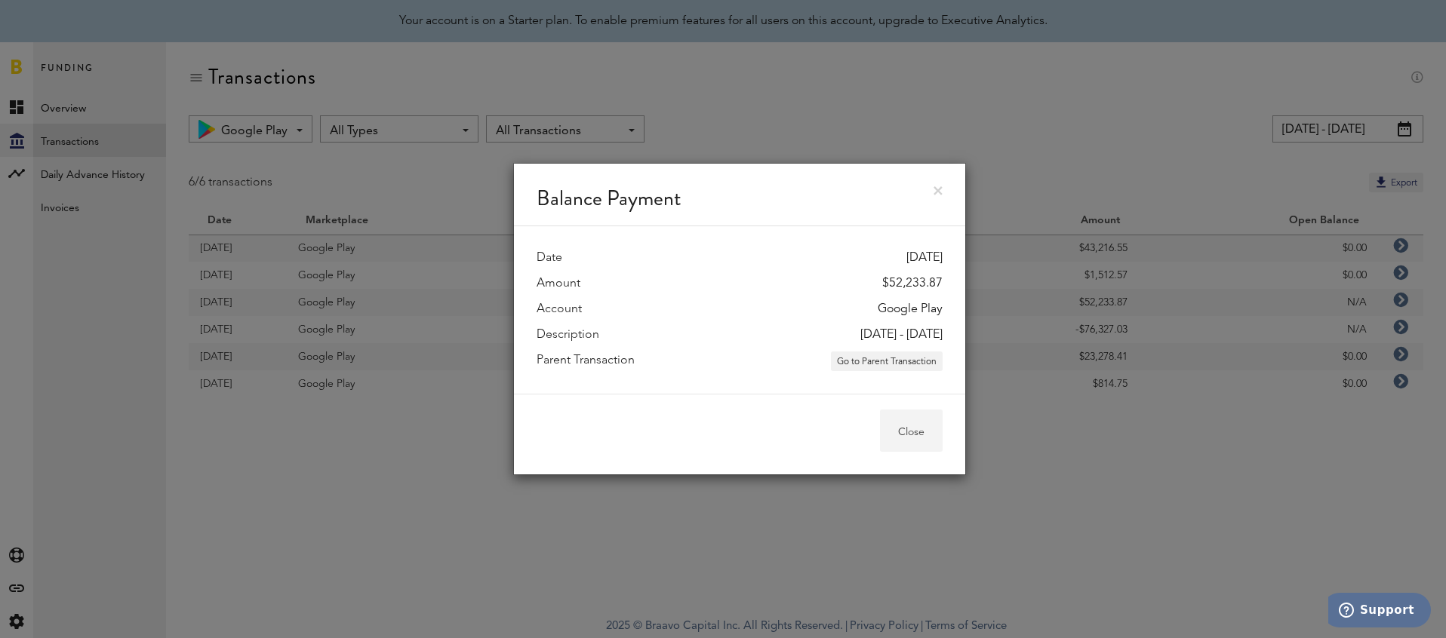
click at [927, 438] on button "Close" at bounding box center [911, 431] width 63 height 42
